Goal: Task Accomplishment & Management: Manage account settings

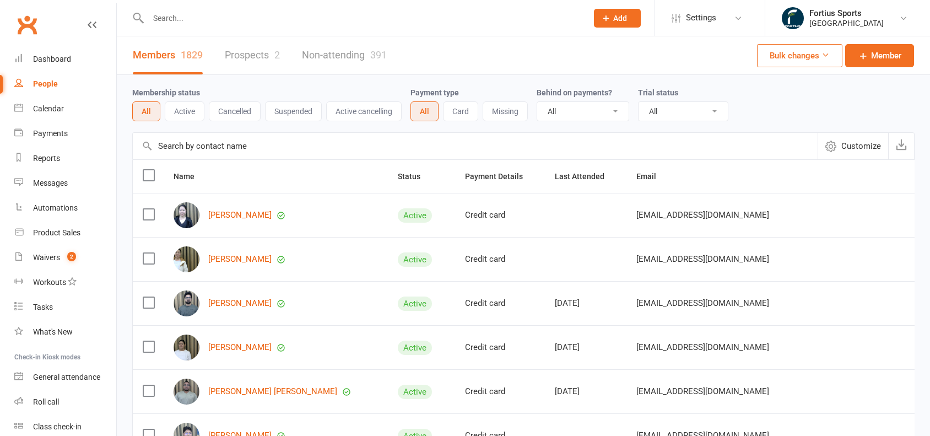
select select "100"
click at [51, 130] on div "Payments" at bounding box center [50, 133] width 35 height 9
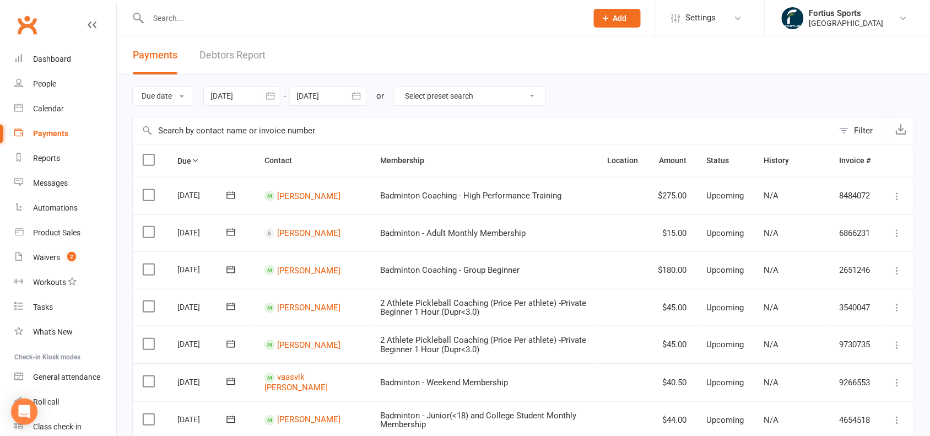
click at [274, 94] on icon "button" at bounding box center [270, 95] width 8 height 7
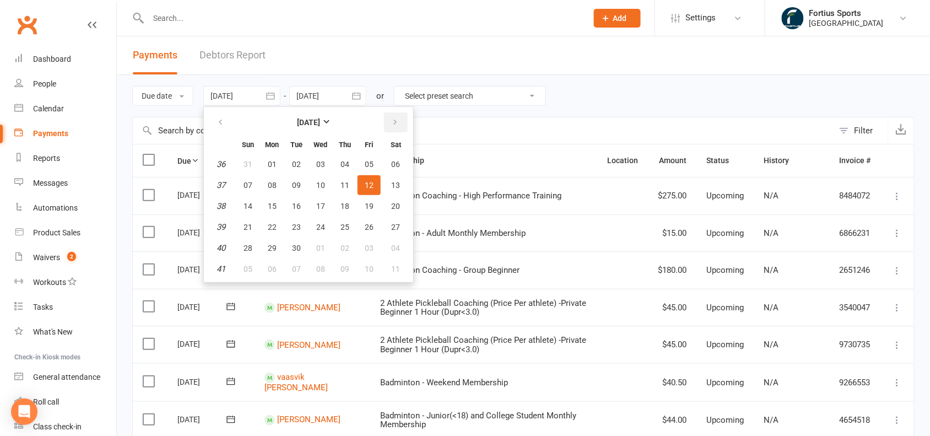
click at [394, 122] on icon "button" at bounding box center [395, 122] width 8 height 9
click at [323, 160] on span "01" at bounding box center [320, 164] width 9 height 9
type input "[DATE]"
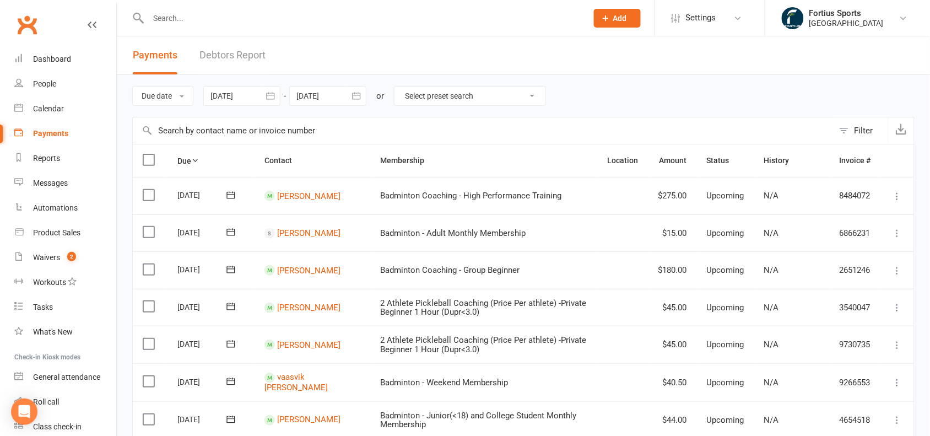
click at [353, 100] on icon "button" at bounding box center [356, 95] width 11 height 11
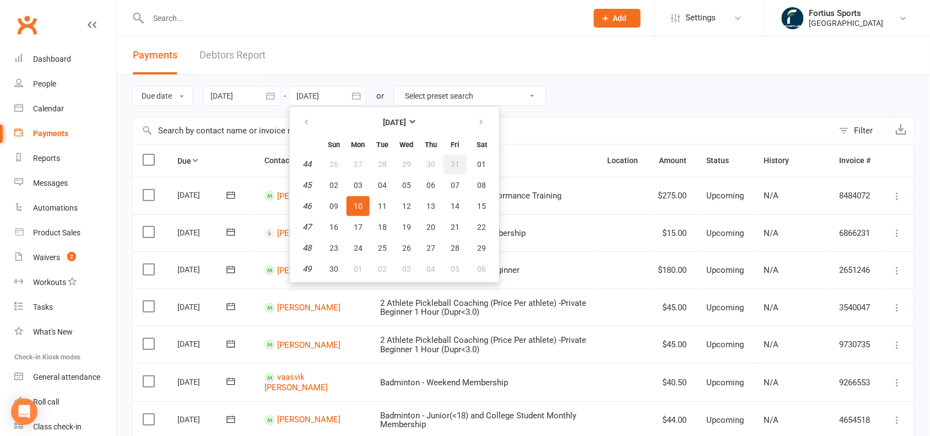
click at [450, 163] on span "31" at bounding box center [454, 164] width 9 height 9
type input "[DATE]"
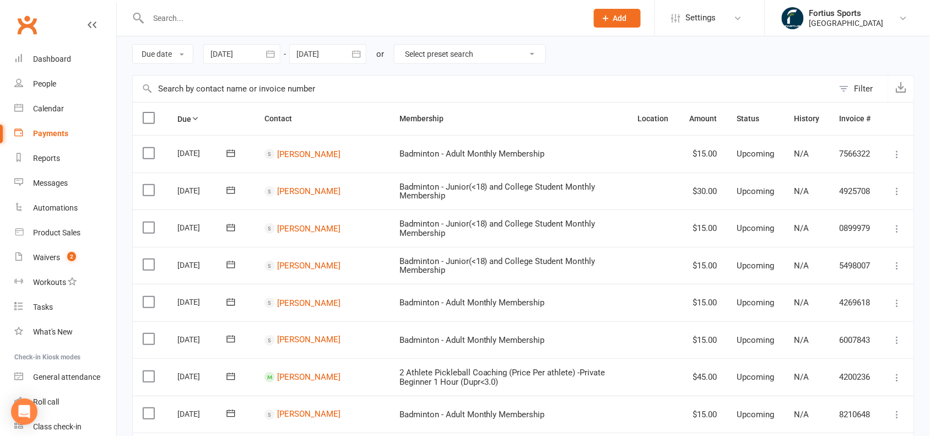
scroll to position [26, 0]
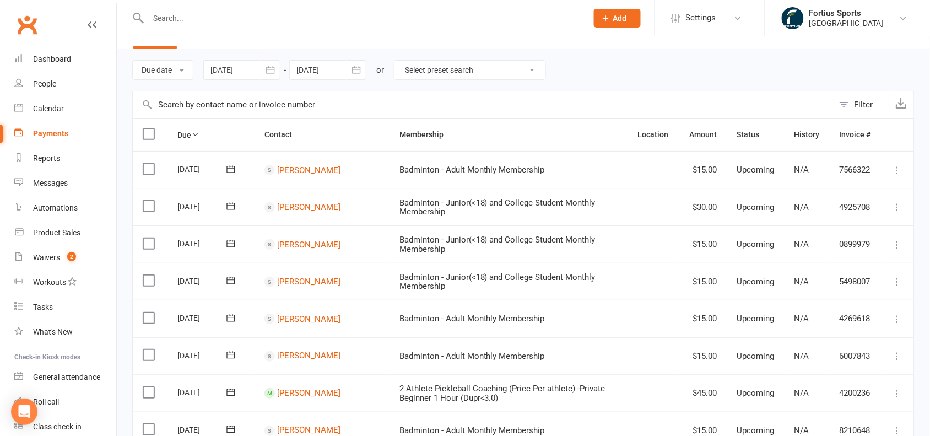
click at [274, 68] on icon "button" at bounding box center [270, 69] width 8 height 7
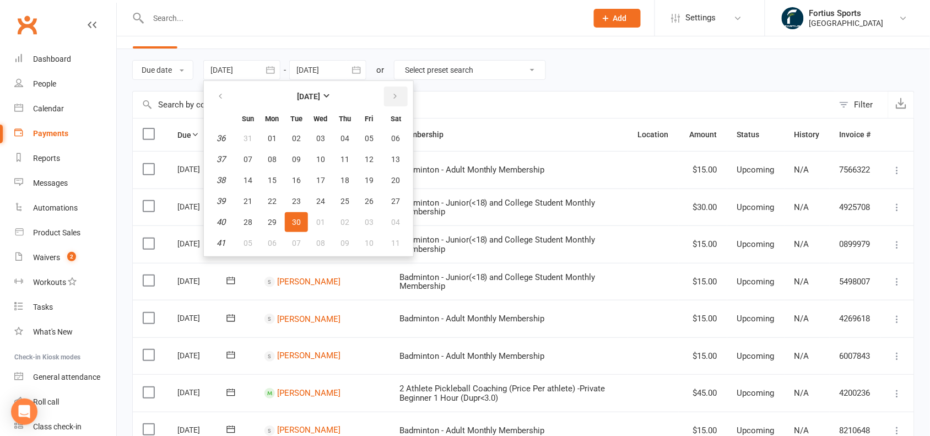
click at [392, 94] on icon "button" at bounding box center [395, 96] width 8 height 9
click at [395, 138] on span "01" at bounding box center [396, 138] width 9 height 9
type input "[DATE]"
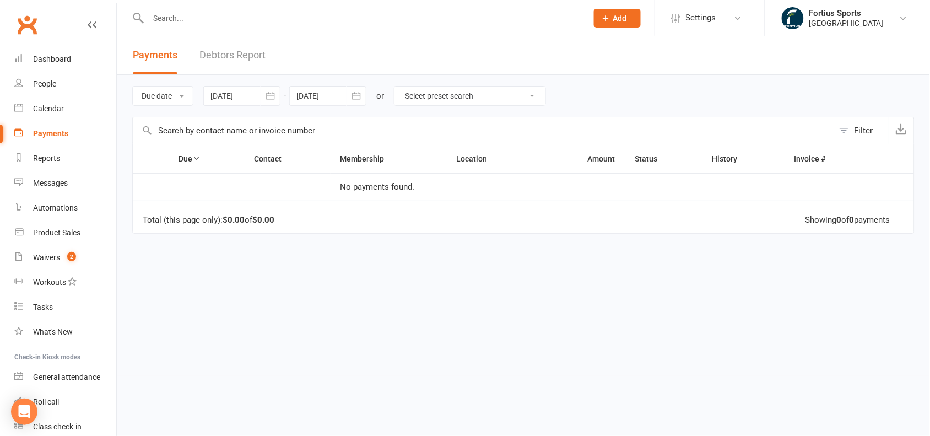
scroll to position [0, 0]
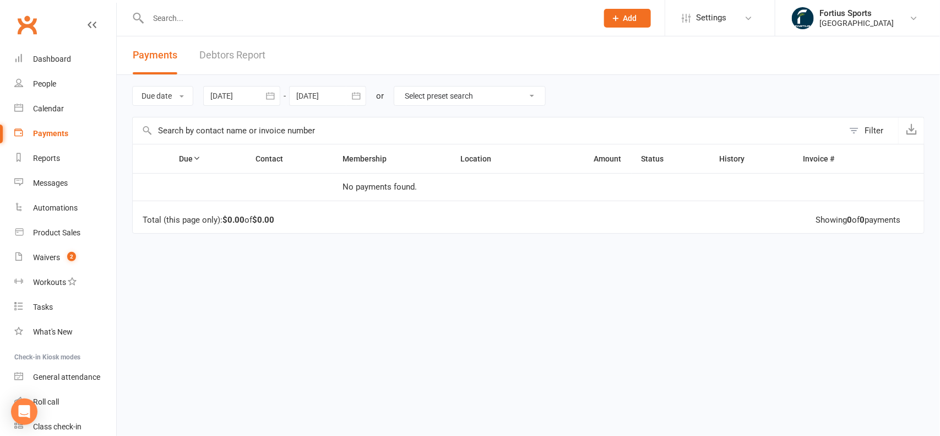
click at [361, 101] on icon "button" at bounding box center [356, 95] width 11 height 11
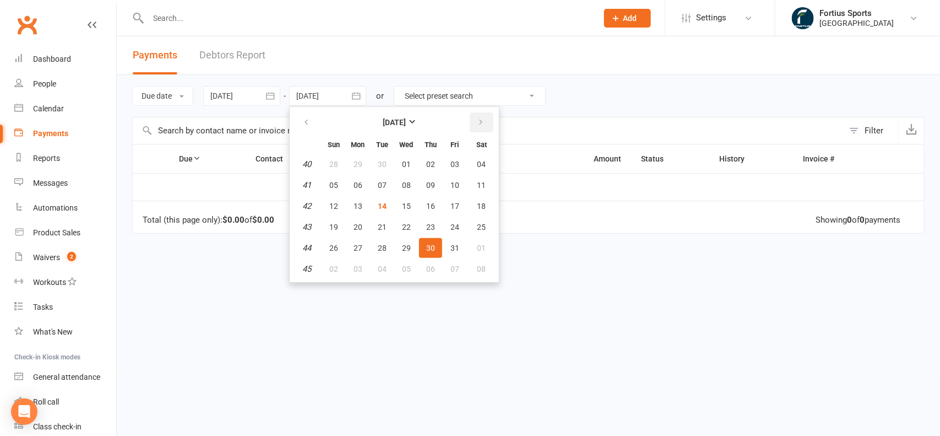
click at [485, 124] on button "button" at bounding box center [482, 122] width 24 height 20
click at [340, 259] on button "30" at bounding box center [333, 269] width 23 height 20
type input "[DATE]"
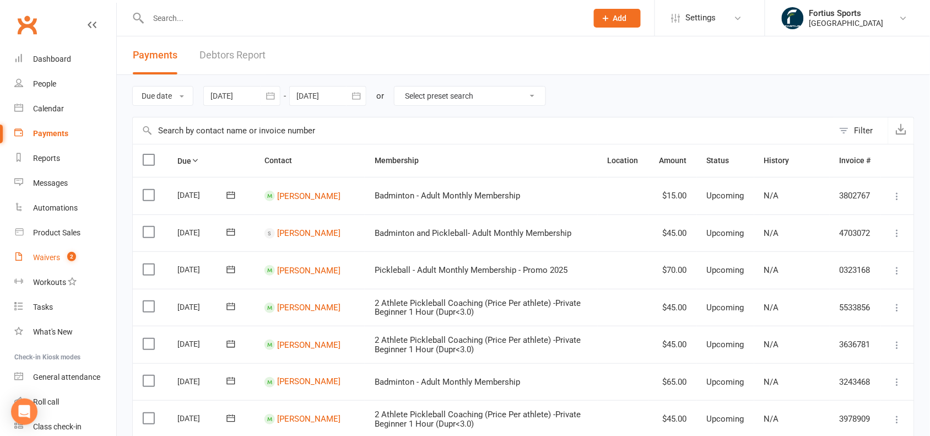
click at [45, 260] on div "Waivers" at bounding box center [46, 257] width 27 height 9
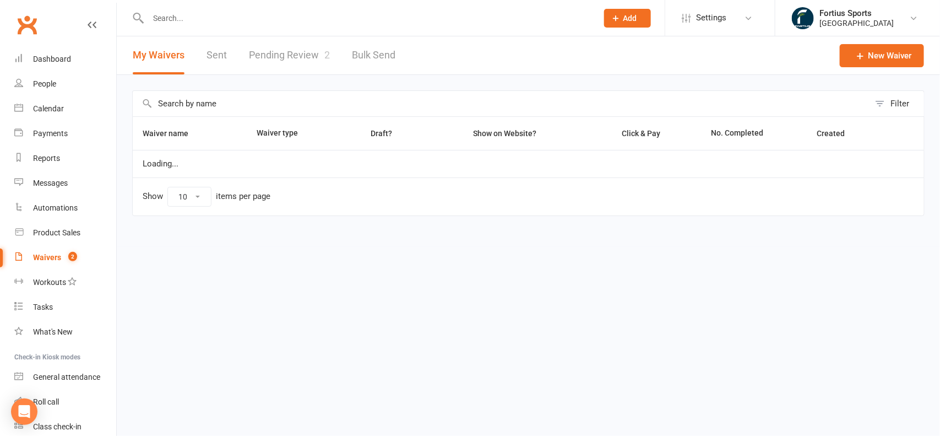
select select "100"
click at [284, 57] on link "Pending Review 2" at bounding box center [289, 55] width 81 height 38
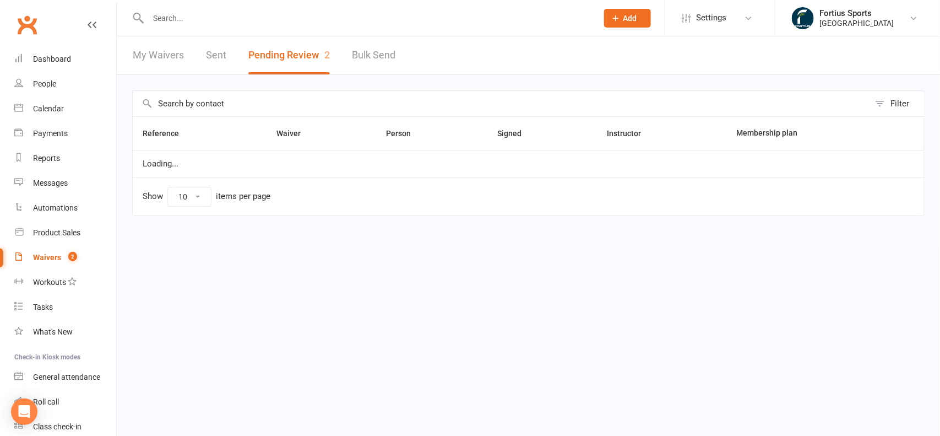
select select "100"
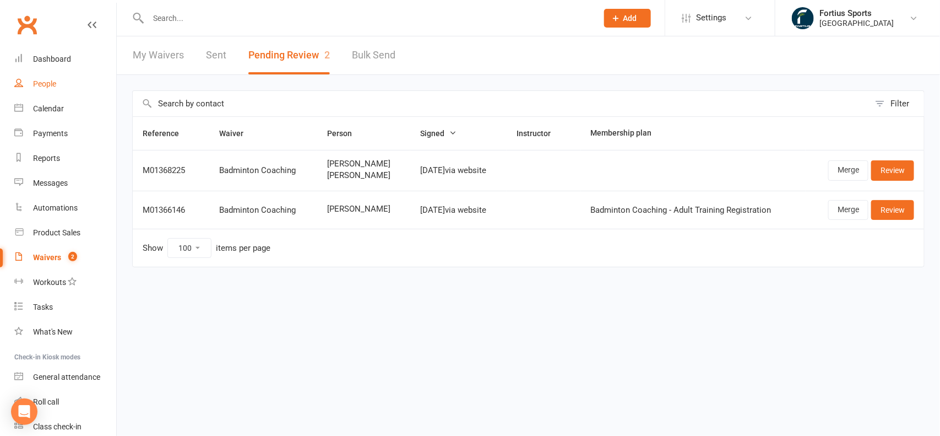
click at [45, 85] on div "People" at bounding box center [44, 83] width 23 height 9
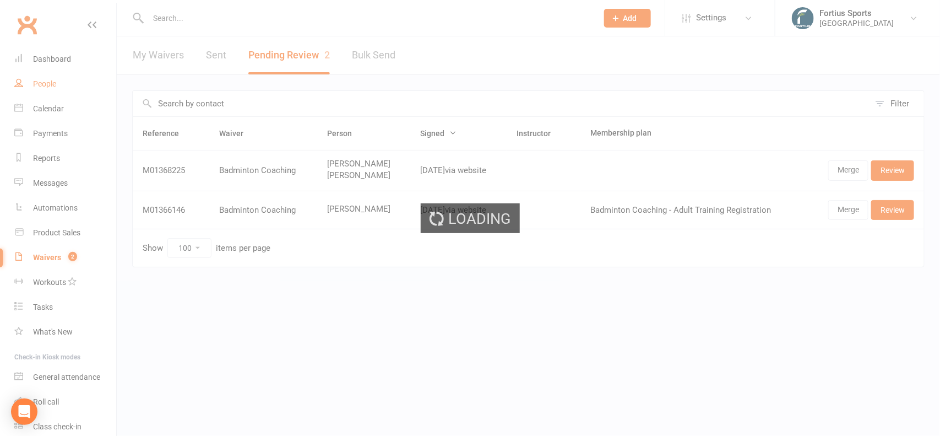
select select "100"
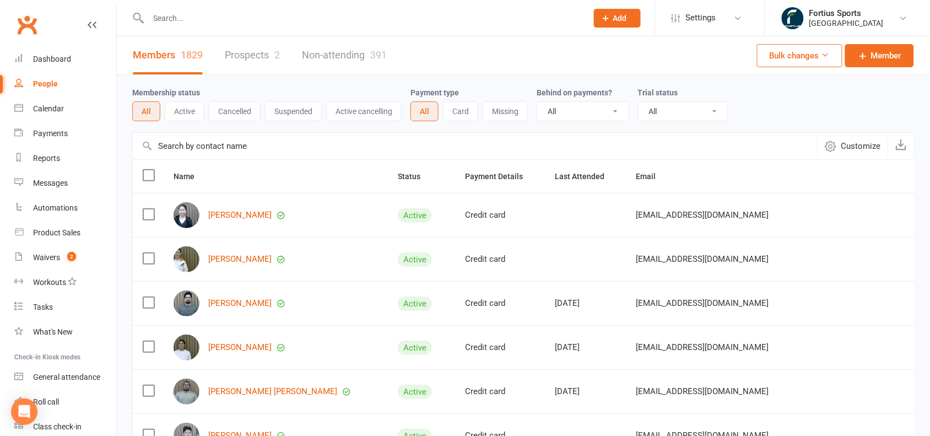
click at [263, 21] on input "text" at bounding box center [362, 17] width 434 height 15
click at [236, 24] on input "text" at bounding box center [362, 17] width 434 height 15
paste input "[EMAIL_ADDRESS][DOMAIN_NAME]"
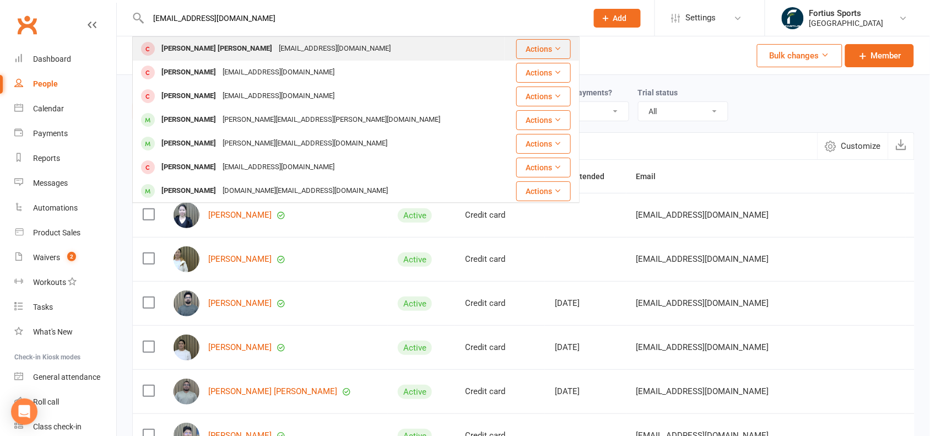
type input "[EMAIL_ADDRESS][DOMAIN_NAME]"
click at [233, 47] on div "[PERSON_NAME] [PERSON_NAME]" at bounding box center [216, 49] width 117 height 16
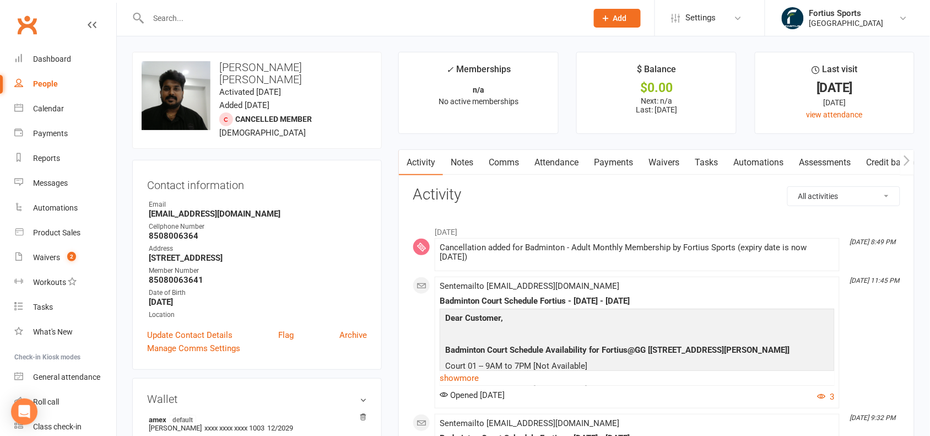
click at [621, 162] on link "Payments" at bounding box center [613, 162] width 55 height 25
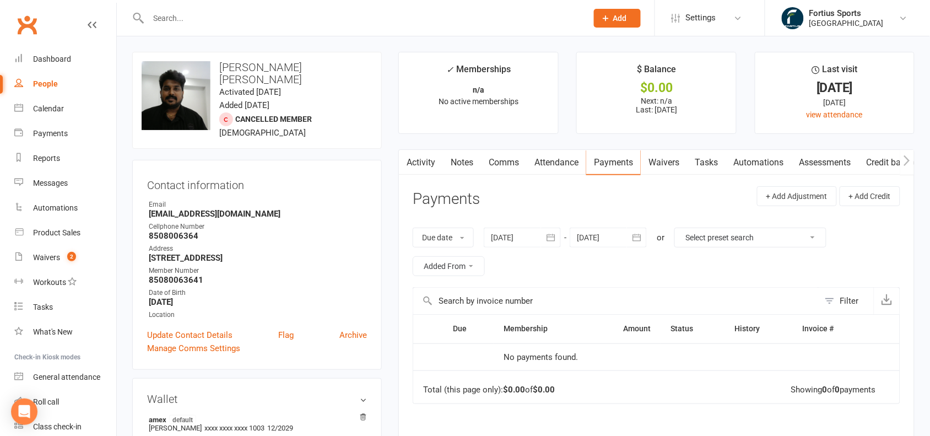
click at [554, 240] on icon "button" at bounding box center [550, 237] width 11 height 11
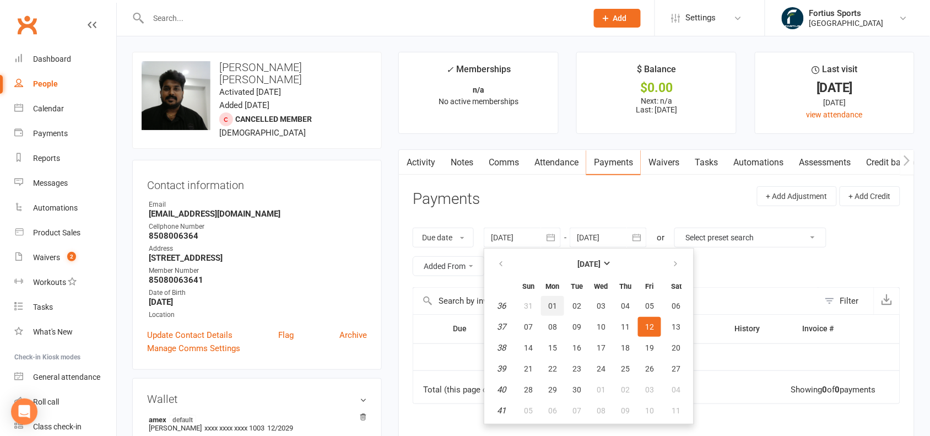
click at [553, 307] on span "01" at bounding box center [552, 305] width 9 height 9
type input "[DATE]"
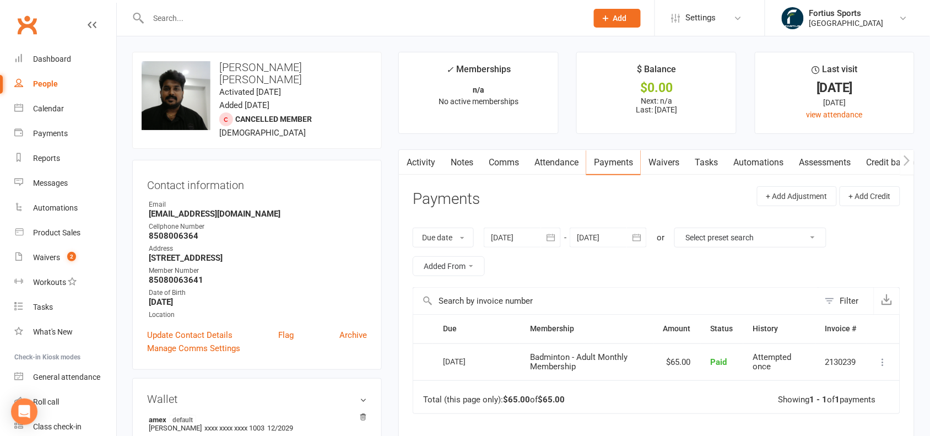
click at [558, 163] on link "Attendance" at bounding box center [555, 162] width 59 height 25
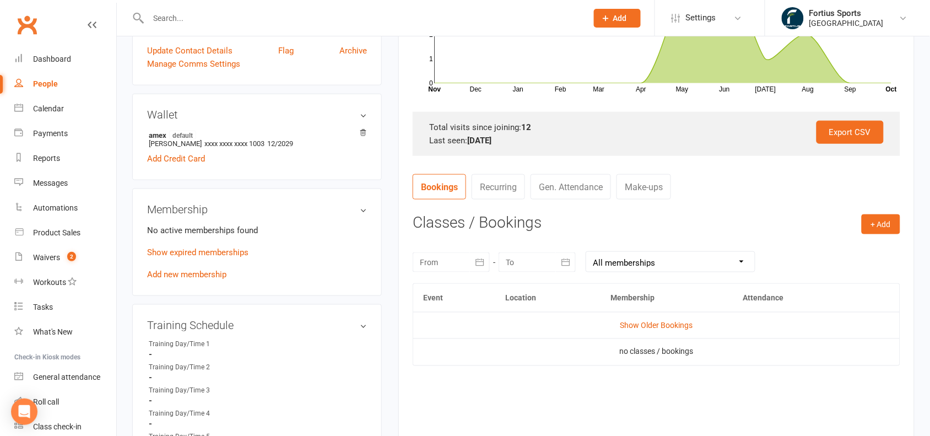
scroll to position [316, 0]
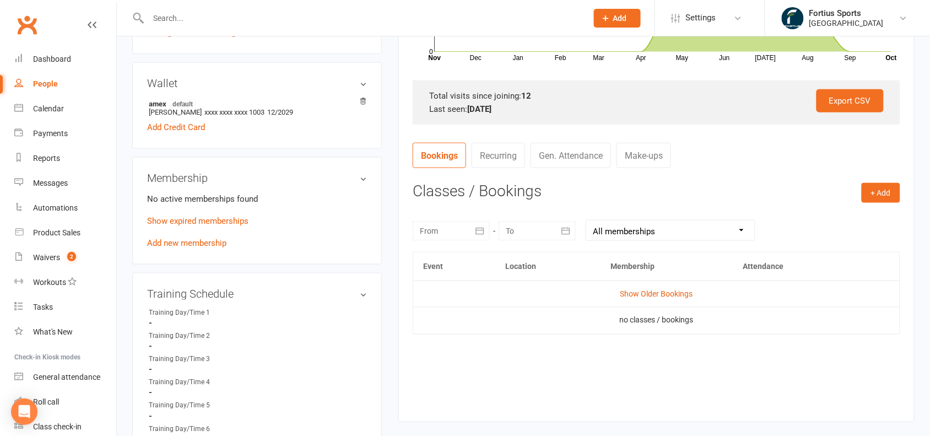
click at [477, 233] on icon "button" at bounding box center [479, 230] width 11 height 11
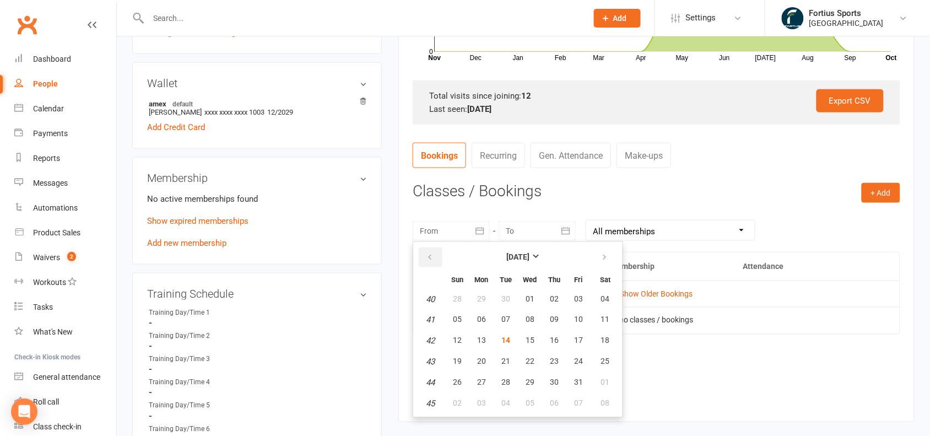
click at [425, 257] on button "button" at bounding box center [431, 257] width 24 height 20
click at [474, 295] on button "01" at bounding box center [481, 299] width 23 height 20
type input "[DATE]"
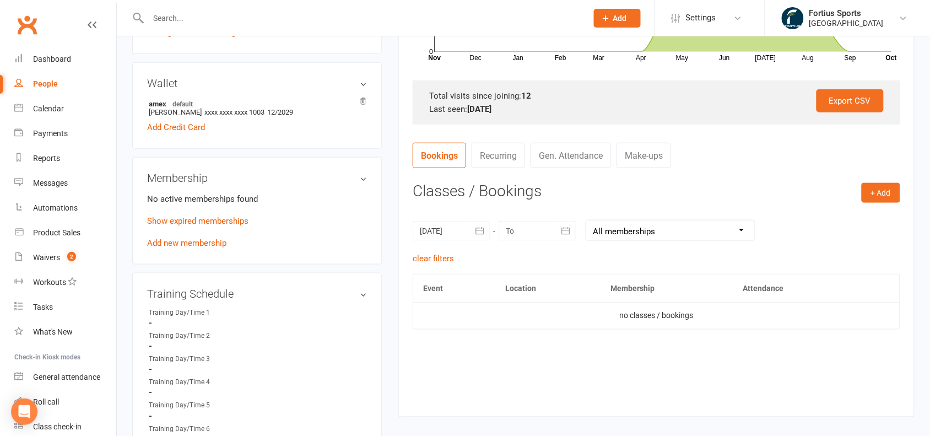
click at [569, 232] on icon "button" at bounding box center [565, 230] width 8 height 7
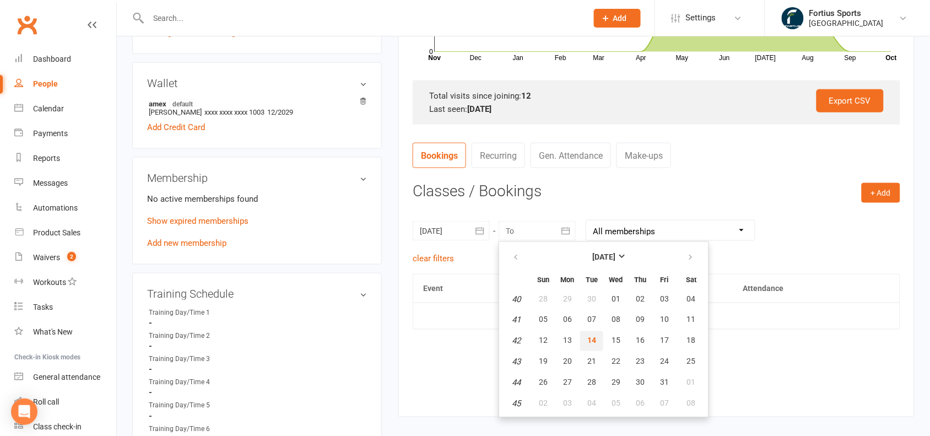
click at [587, 337] on span "14" at bounding box center [591, 340] width 9 height 9
type input "[DATE]"
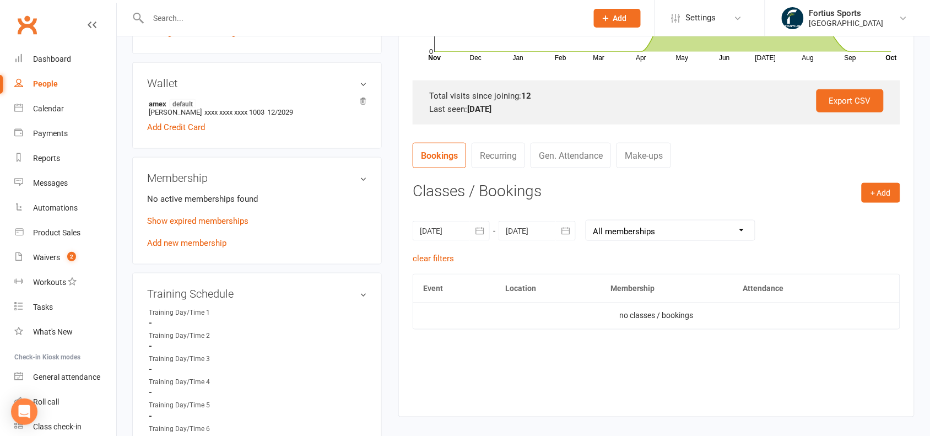
click at [687, 232] on select "All memberships From other Members Badminton - Adult Monthly Membership" at bounding box center [670, 230] width 169 height 20
click at [579, 157] on link "Gen. Attendance" at bounding box center [570, 155] width 80 height 25
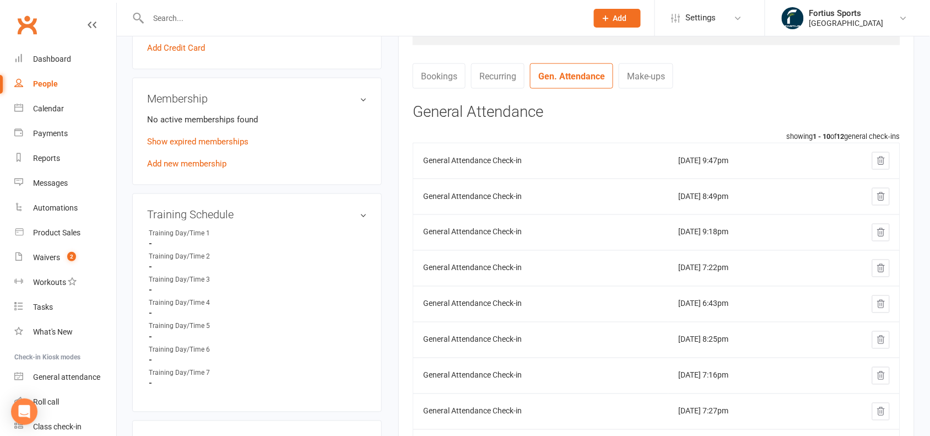
scroll to position [0, 0]
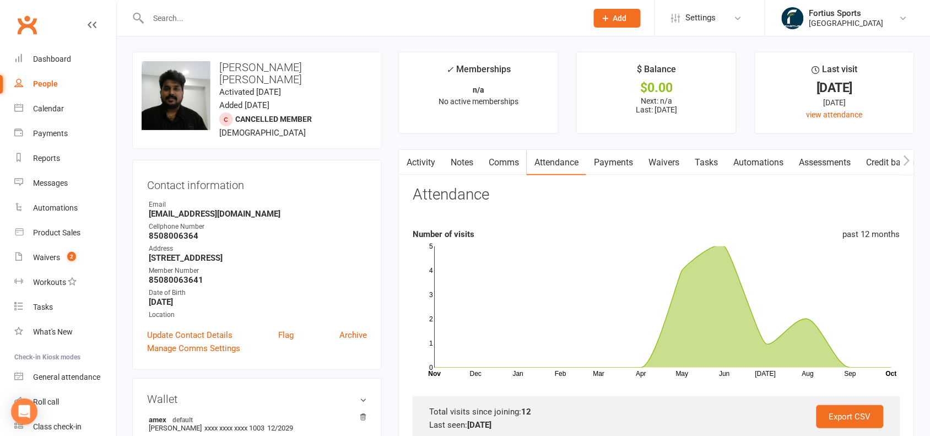
click at [676, 166] on link "Waivers" at bounding box center [663, 162] width 46 height 25
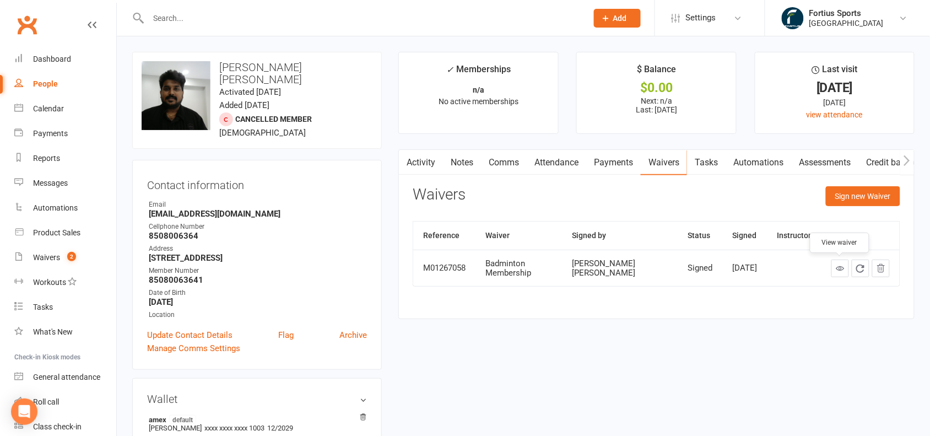
click at [840, 268] on icon at bounding box center [839, 268] width 8 height 8
click at [292, 13] on input "text" at bounding box center [362, 17] width 434 height 15
paste input "[PERSON_NAME][EMAIL_ADDRESS][DOMAIN_NAME]"
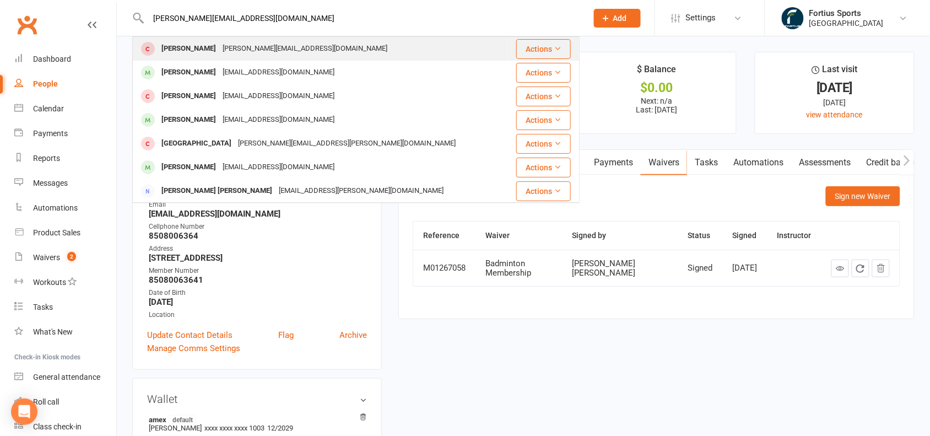
type input "[PERSON_NAME][EMAIL_ADDRESS][DOMAIN_NAME]"
click at [266, 47] on div "[PERSON_NAME][EMAIL_ADDRESS][DOMAIN_NAME]" at bounding box center [304, 49] width 171 height 16
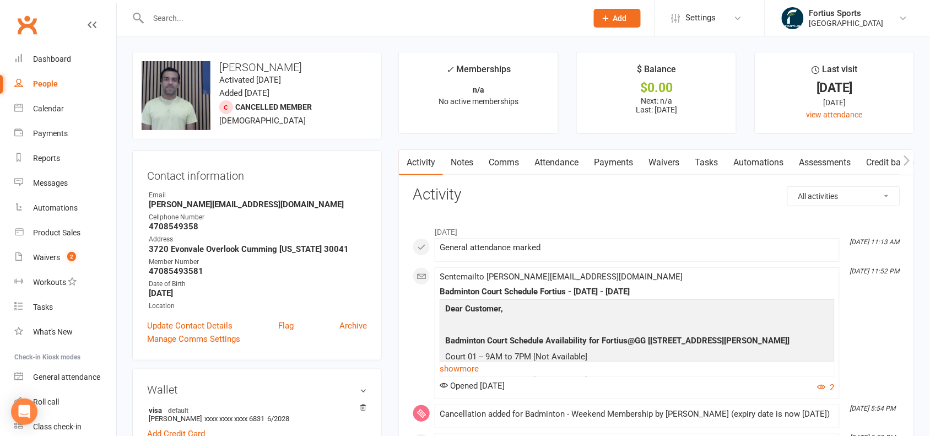
click at [620, 155] on link "Payments" at bounding box center [613, 162] width 55 height 25
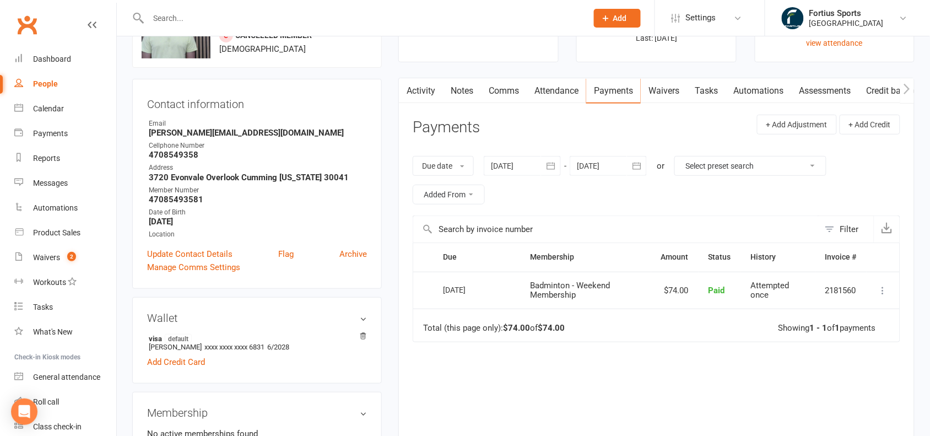
scroll to position [64, 0]
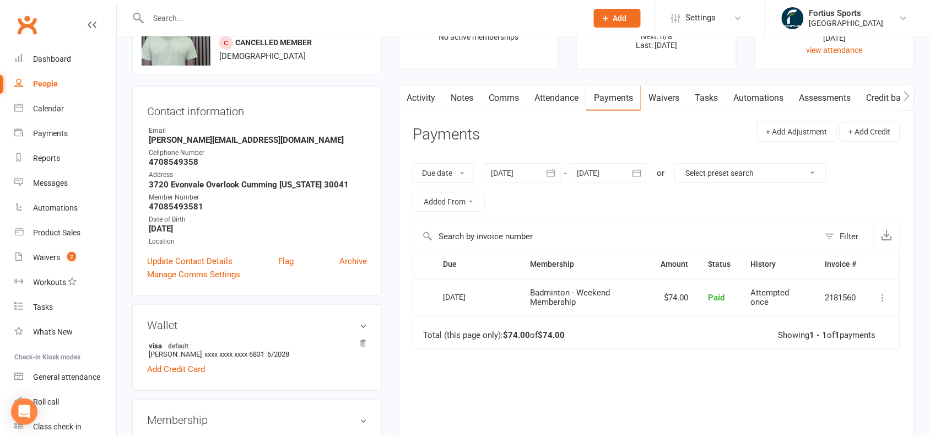
click at [676, 95] on link "Waivers" at bounding box center [663, 97] width 46 height 25
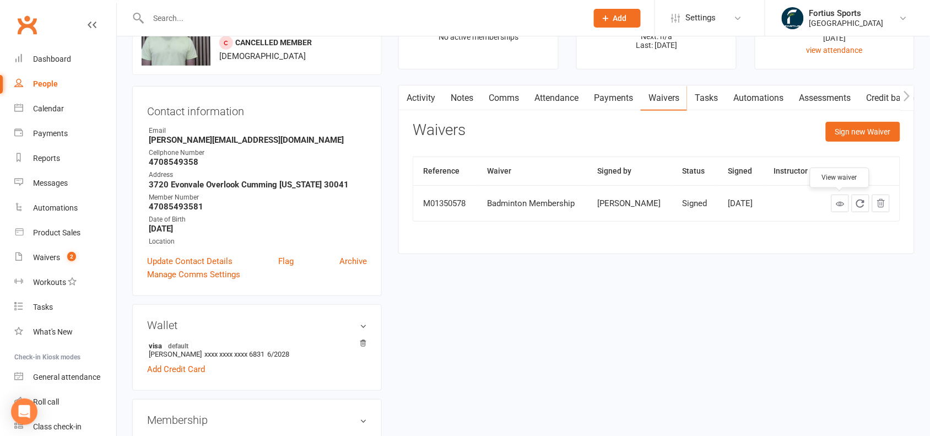
click at [840, 204] on icon at bounding box center [839, 203] width 8 height 8
click at [227, 18] on input "text" at bounding box center [362, 17] width 434 height 15
paste input "[EMAIL_ADDRESS][DOMAIN_NAME]"
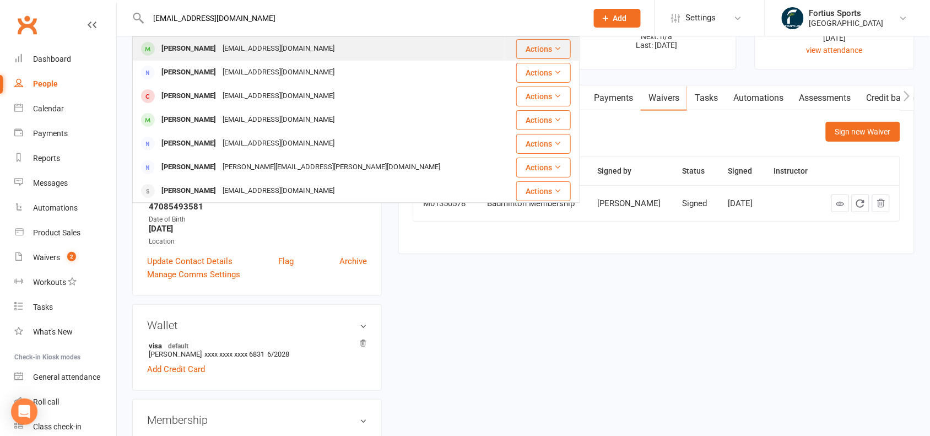
type input "[EMAIL_ADDRESS][DOMAIN_NAME]"
click at [225, 45] on div "[EMAIL_ADDRESS][DOMAIN_NAME]" at bounding box center [278, 49] width 118 height 16
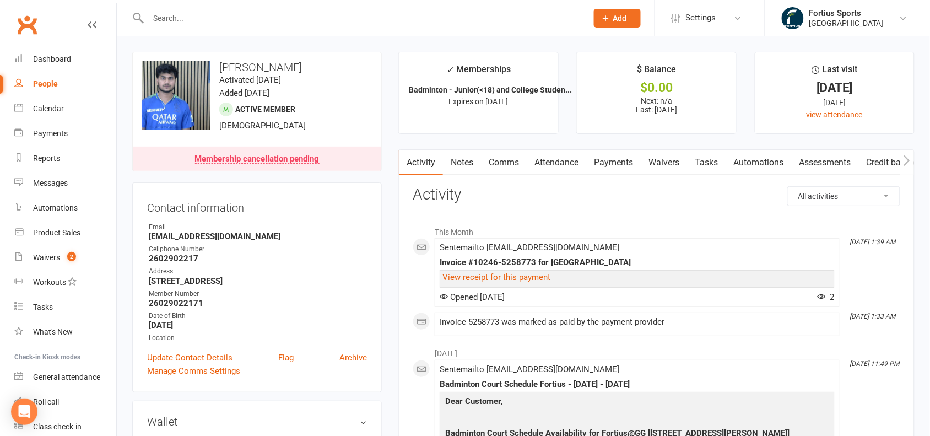
click at [628, 162] on link "Payments" at bounding box center [613, 162] width 55 height 25
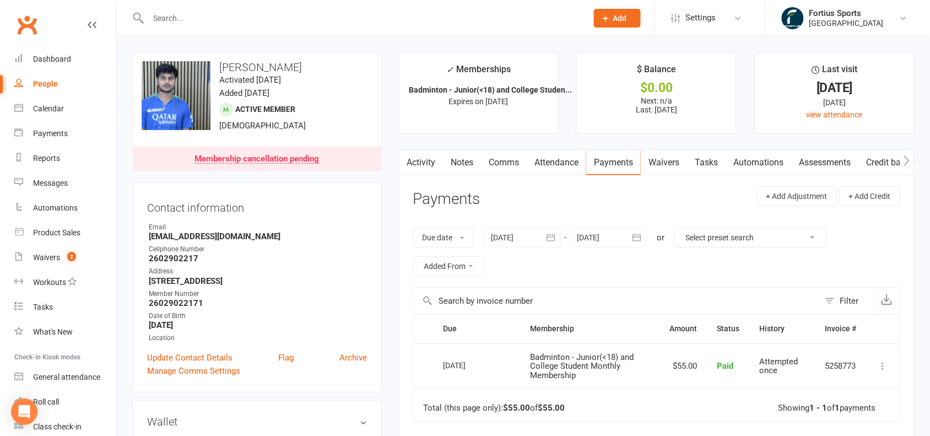
click at [671, 165] on link "Waivers" at bounding box center [663, 162] width 46 height 25
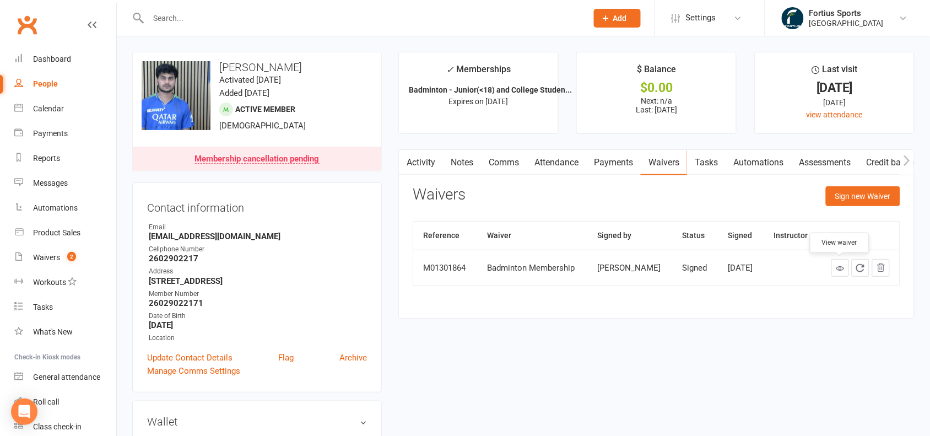
click at [839, 271] on icon at bounding box center [839, 268] width 8 height 8
click at [161, 22] on input "text" at bounding box center [362, 17] width 434 height 15
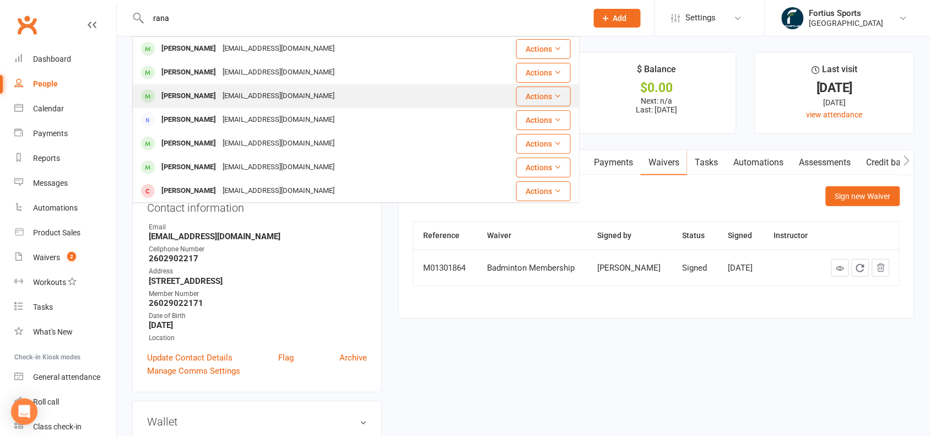
type input "rana"
click at [205, 94] on div "[PERSON_NAME]" at bounding box center [188, 96] width 61 height 16
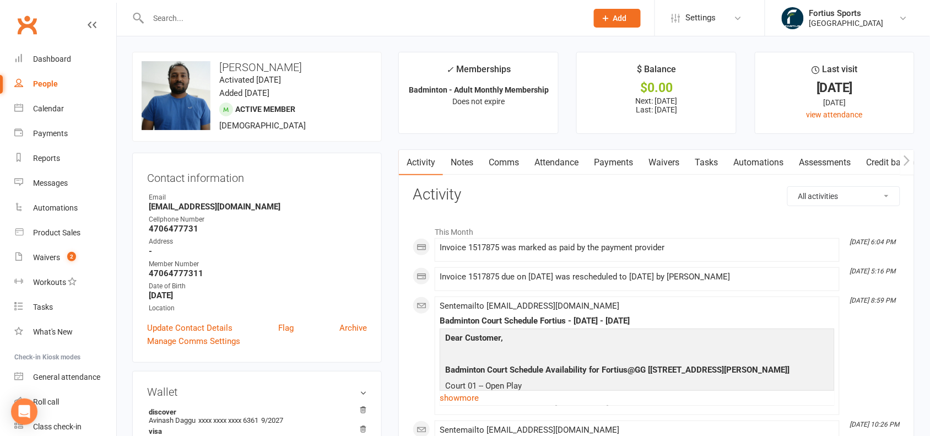
click at [613, 162] on link "Payments" at bounding box center [613, 162] width 55 height 25
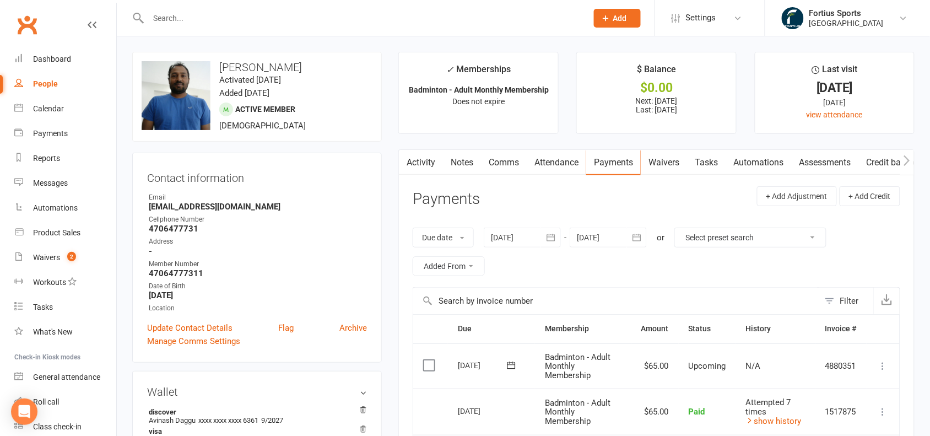
click at [47, 83] on div "People" at bounding box center [45, 83] width 25 height 9
select select "100"
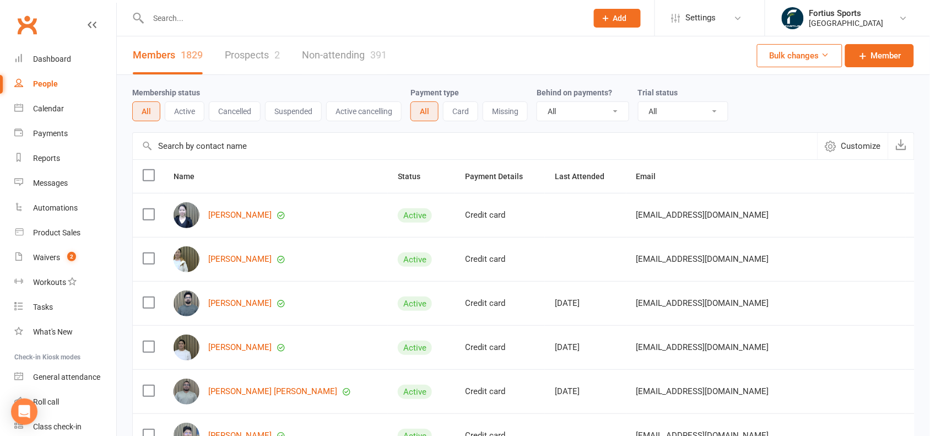
click at [247, 48] on link "Prospects 2" at bounding box center [252, 55] width 55 height 38
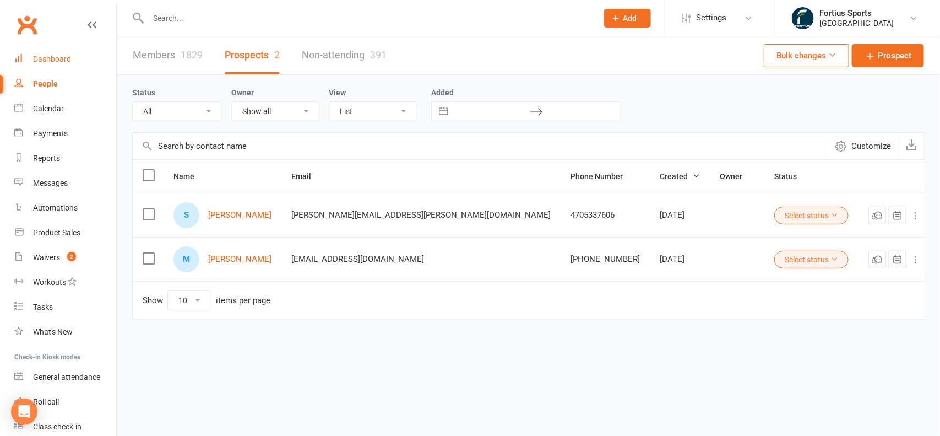
click at [42, 59] on div "Dashboard" at bounding box center [52, 59] width 38 height 9
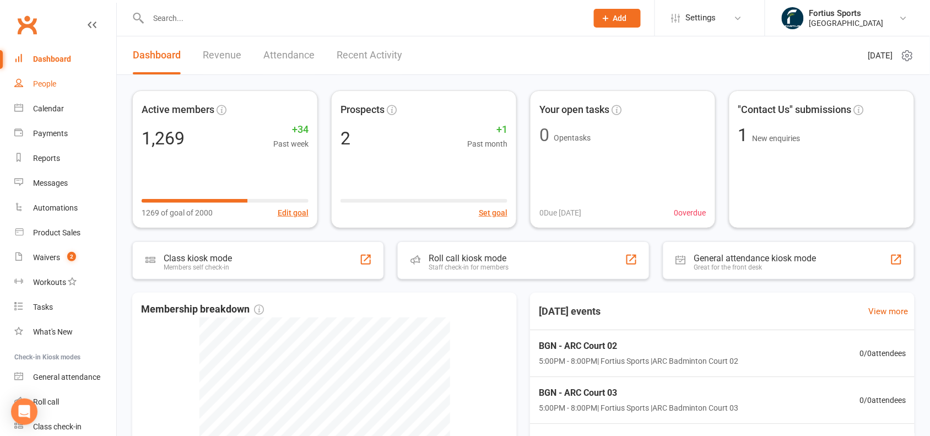
click at [42, 91] on link "People" at bounding box center [65, 84] width 102 height 25
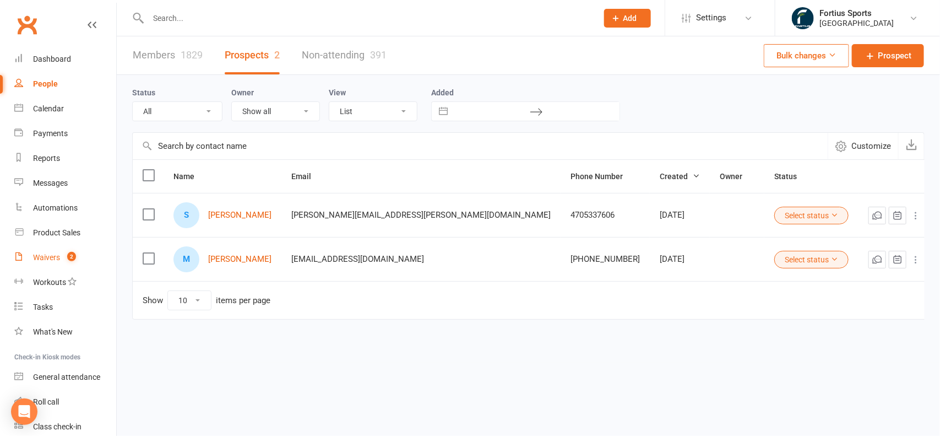
click at [45, 257] on div "Waivers" at bounding box center [46, 257] width 27 height 9
select select "100"
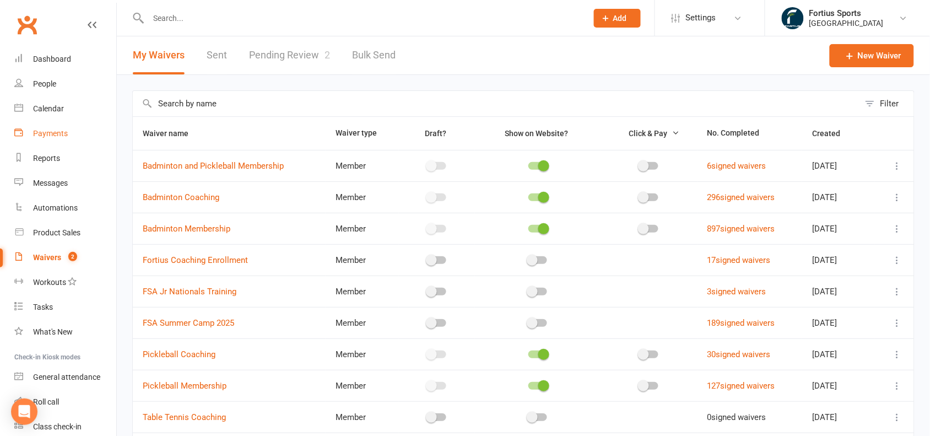
click at [46, 133] on div "Payments" at bounding box center [50, 133] width 35 height 9
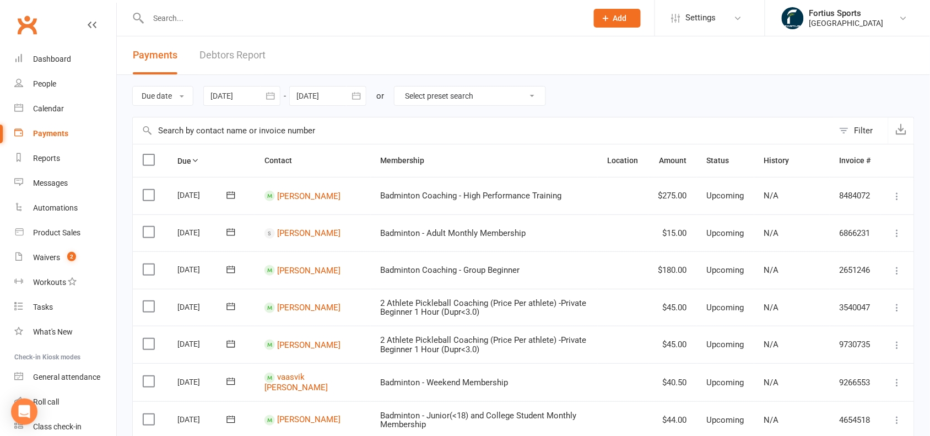
click at [271, 91] on icon "button" at bounding box center [270, 95] width 11 height 11
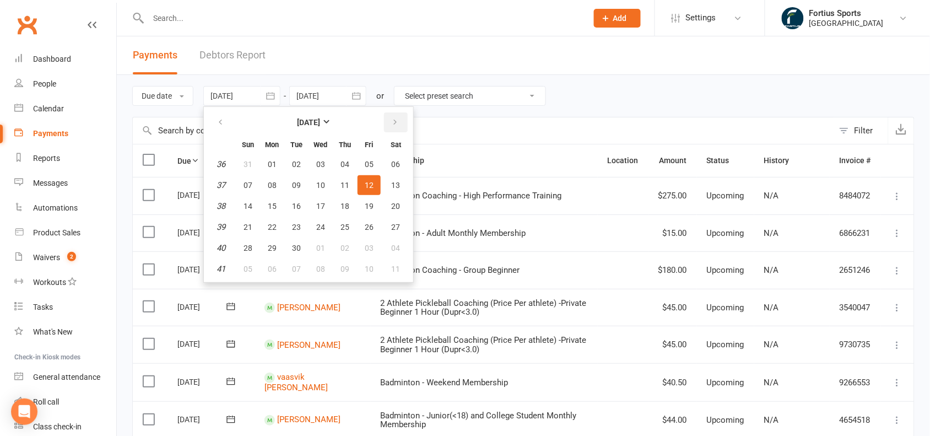
click at [391, 118] on icon "button" at bounding box center [395, 122] width 8 height 9
click at [323, 163] on span "01" at bounding box center [320, 164] width 9 height 9
type input "[DATE]"
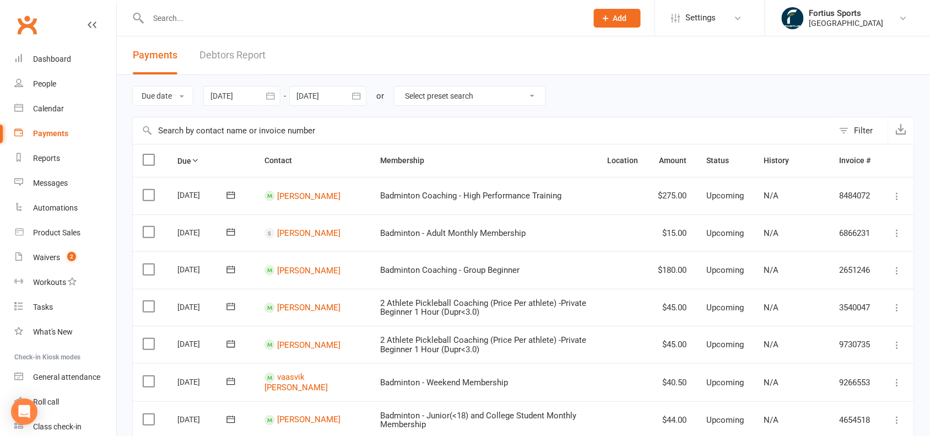
click at [359, 95] on icon "button" at bounding box center [356, 95] width 8 height 7
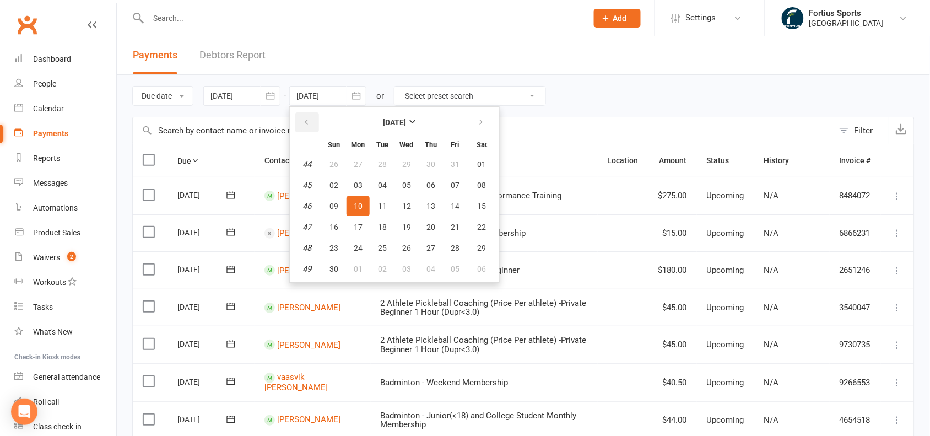
click at [308, 119] on icon "button" at bounding box center [306, 122] width 8 height 9
click at [383, 202] on span "14" at bounding box center [382, 206] width 9 height 9
type input "[DATE]"
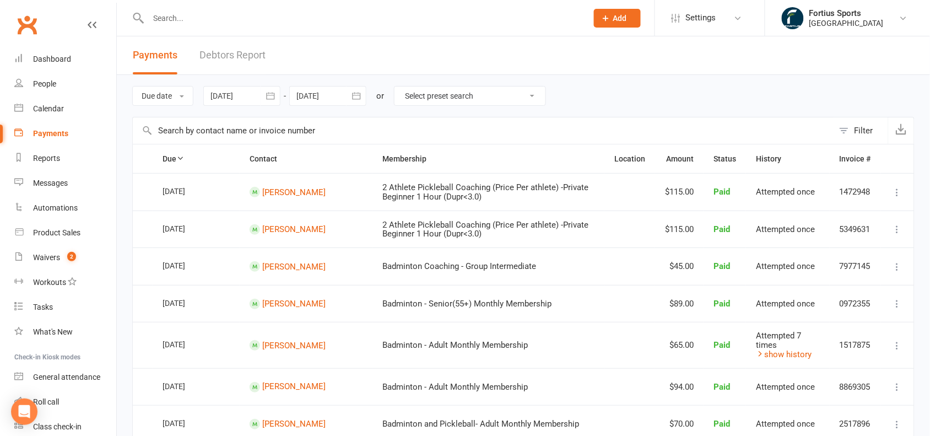
click at [524, 93] on select "Select preset search All failures All skipped payments All pending payments Suc…" at bounding box center [469, 95] width 151 height 19
select select "0"
click at [403, 86] on select "Select preset search All failures All skipped payments All pending payments Suc…" at bounding box center [469, 95] width 151 height 19
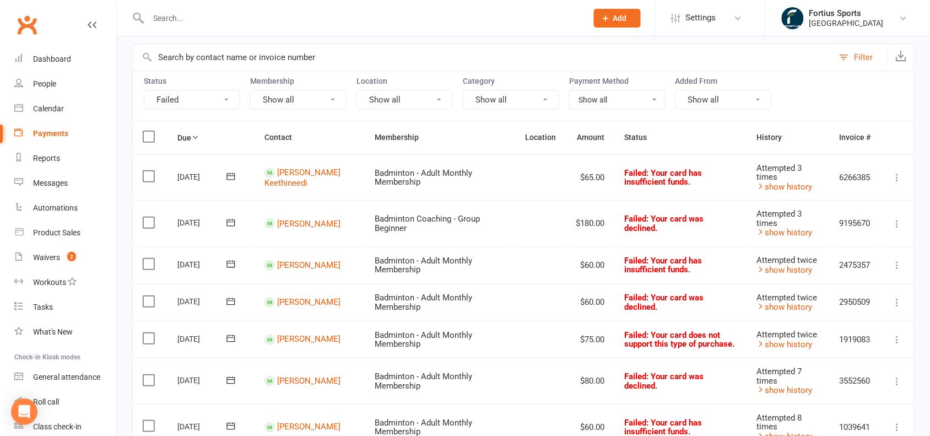
scroll to position [70, 0]
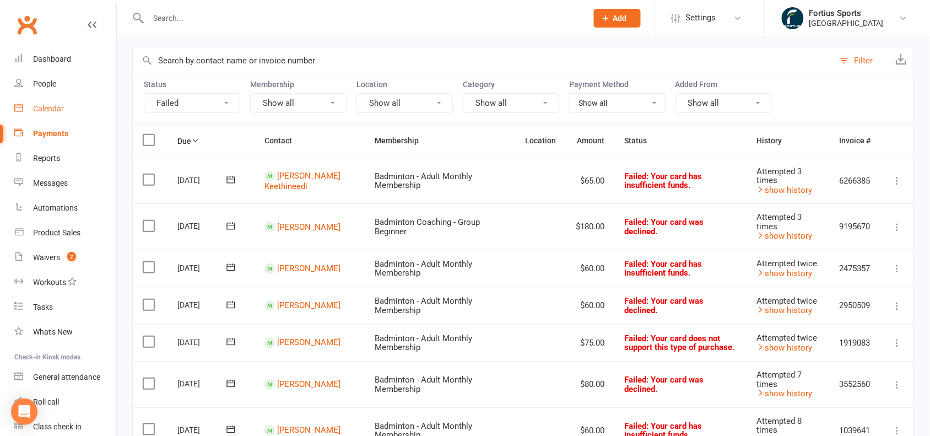
click at [46, 111] on div "Calendar" at bounding box center [48, 108] width 31 height 9
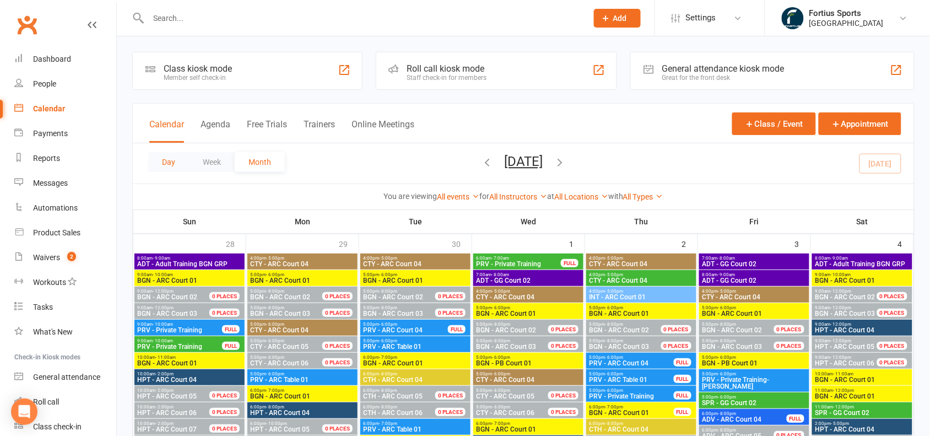
click at [161, 162] on button "Day" at bounding box center [168, 162] width 41 height 20
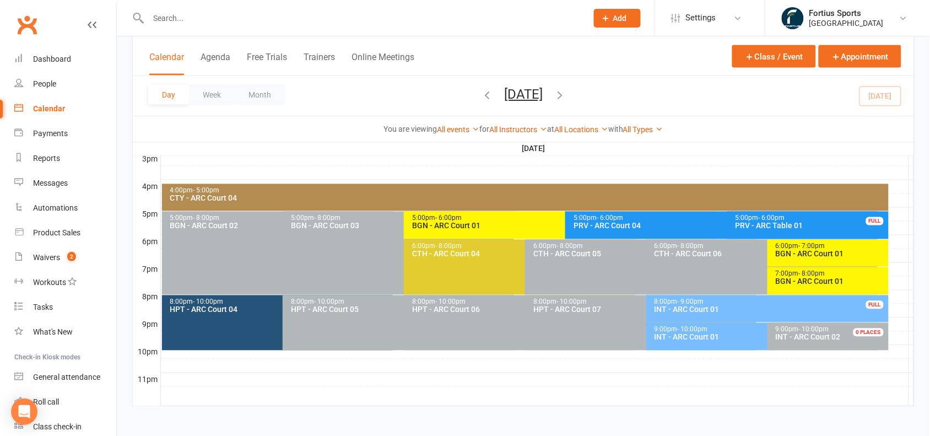
scroll to position [487, 0]
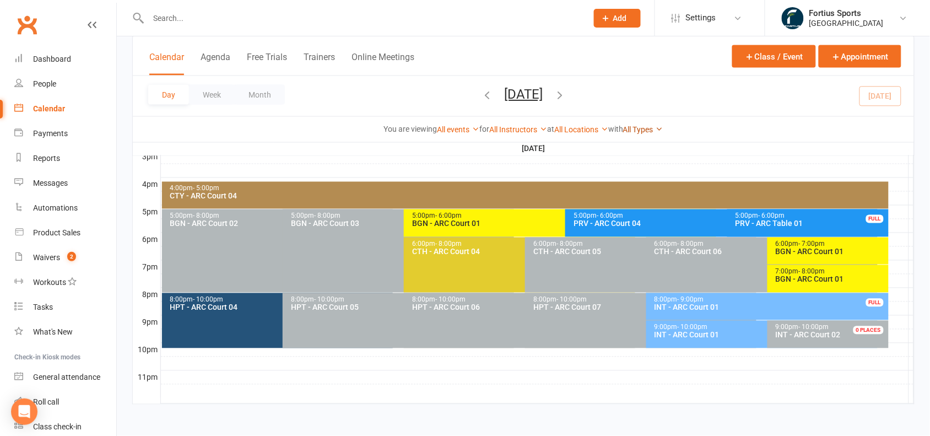
click at [656, 128] on link "All Types" at bounding box center [643, 129] width 40 height 9
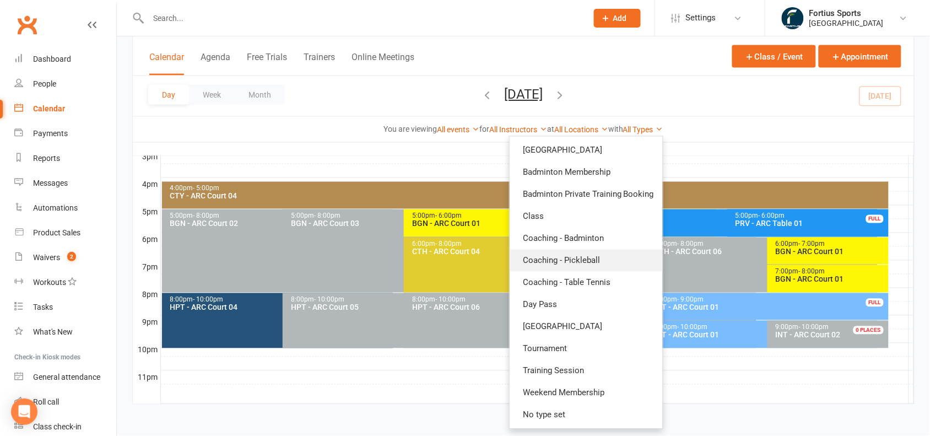
click at [588, 259] on link "Coaching - Pickleball" at bounding box center [585, 260] width 153 height 22
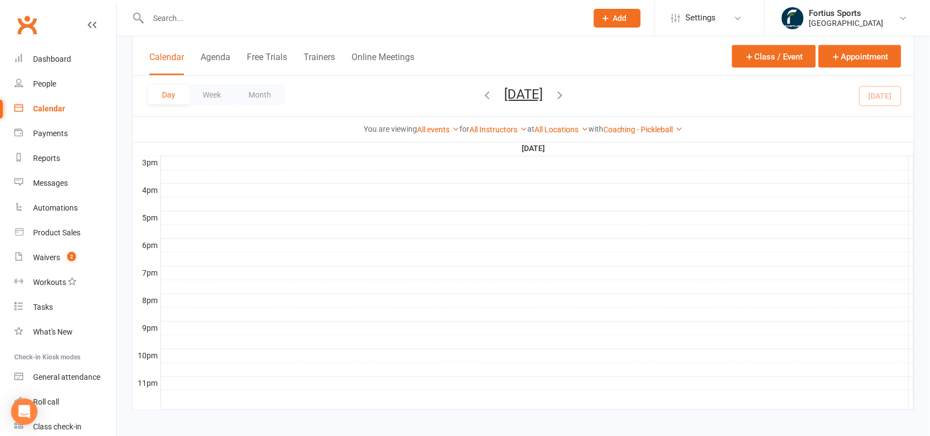
scroll to position [487, 0]
click at [678, 127] on link "Coaching - Pickleball" at bounding box center [643, 129] width 80 height 9
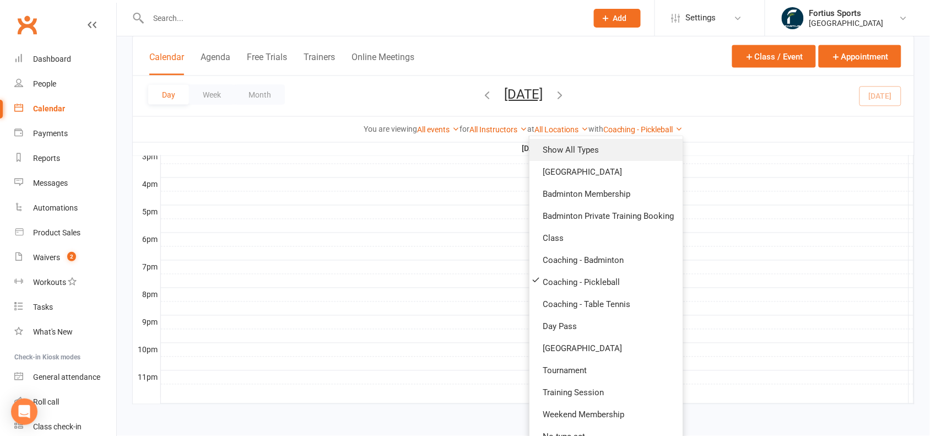
click at [637, 149] on link "Show All Types" at bounding box center [605, 150] width 153 height 22
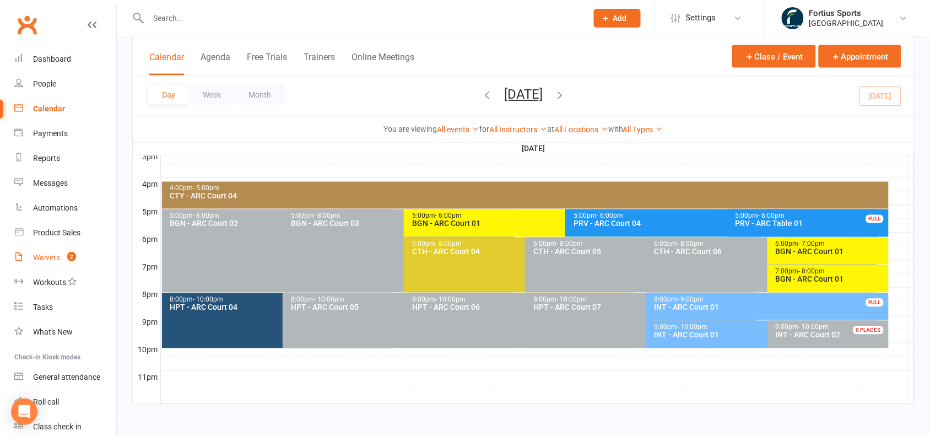
click at [34, 257] on div "Waivers" at bounding box center [46, 257] width 27 height 9
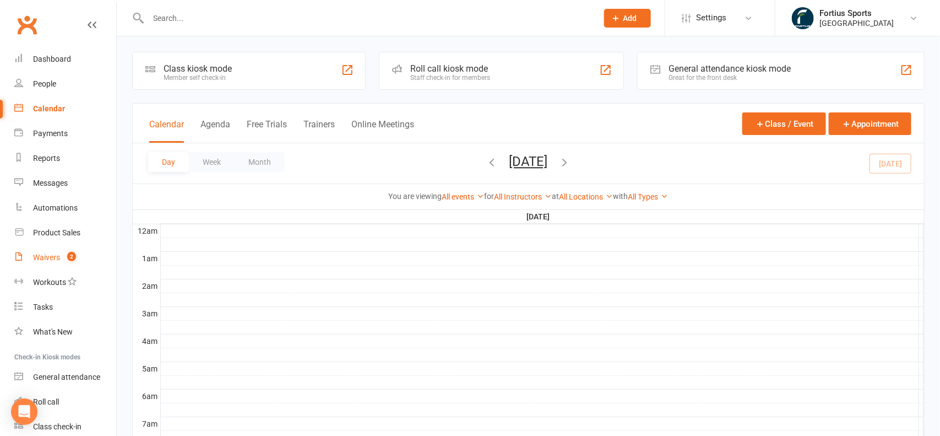
select select "100"
